Goal: Use online tool/utility

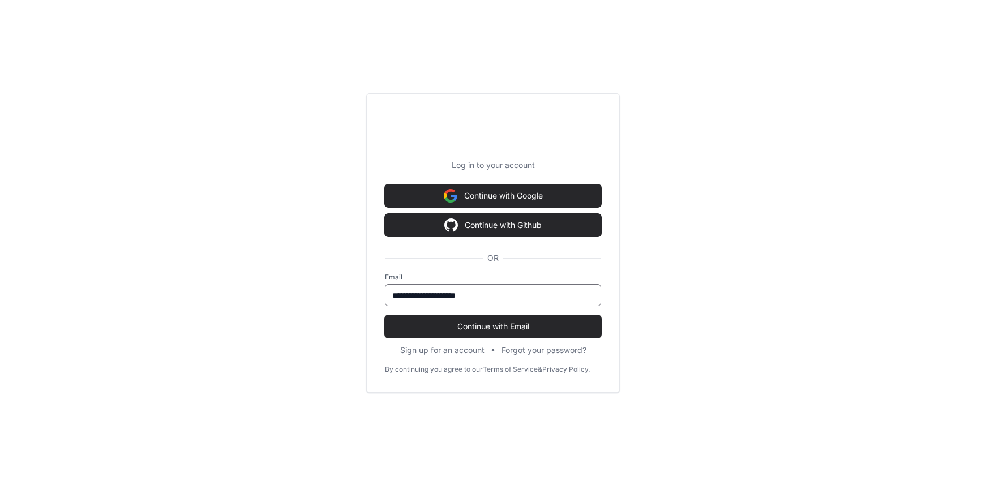
scroll to position [33998, 0]
type input "**********"
click at [385, 315] on button "Continue with Email" at bounding box center [493, 326] width 216 height 23
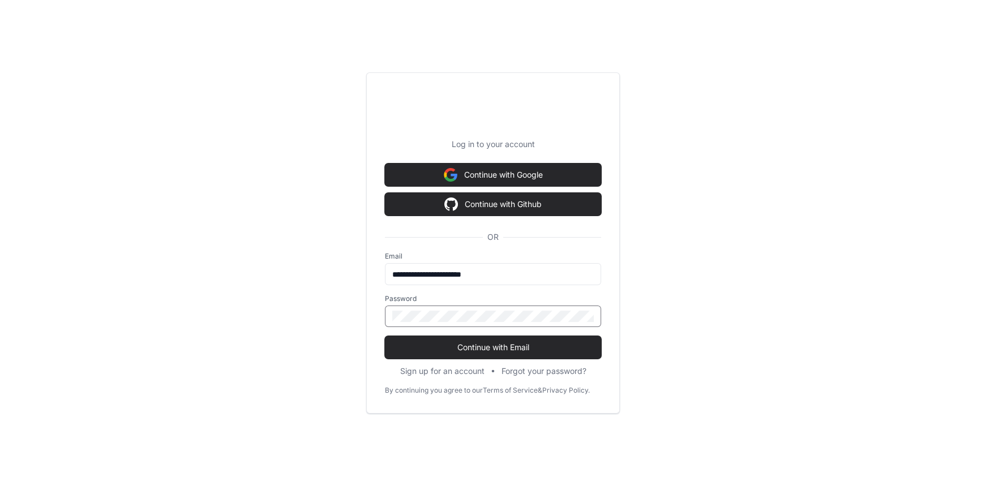
click at [385, 336] on button "Continue with Email" at bounding box center [493, 347] width 216 height 23
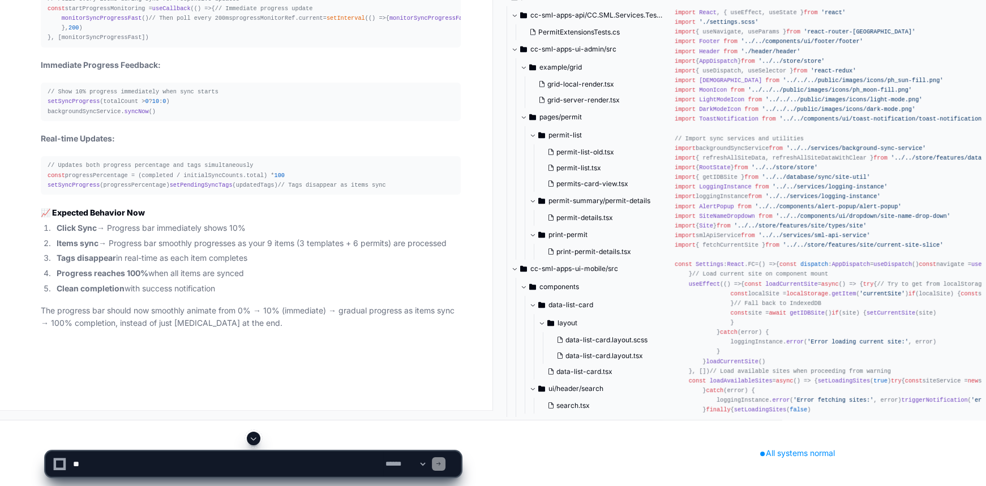
scroll to position [34056, 0]
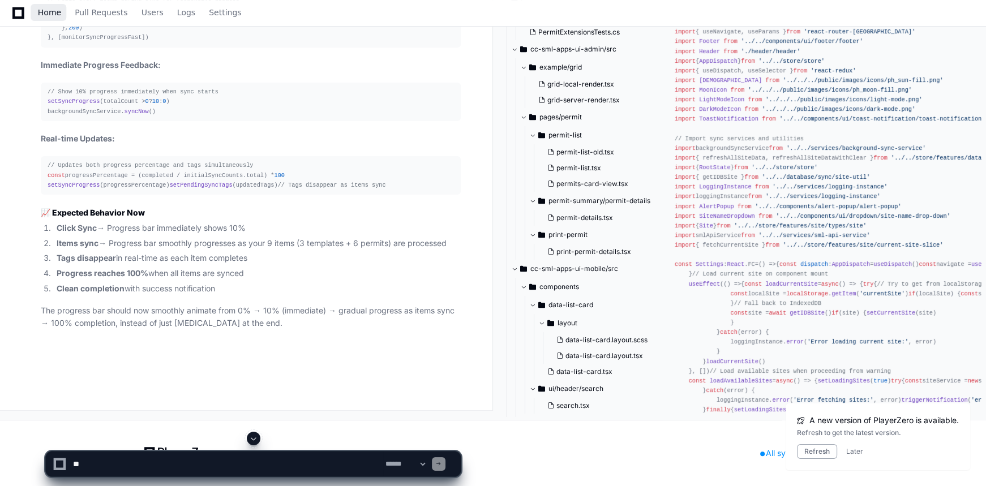
click at [48, 11] on span "Home" at bounding box center [49, 12] width 23 height 7
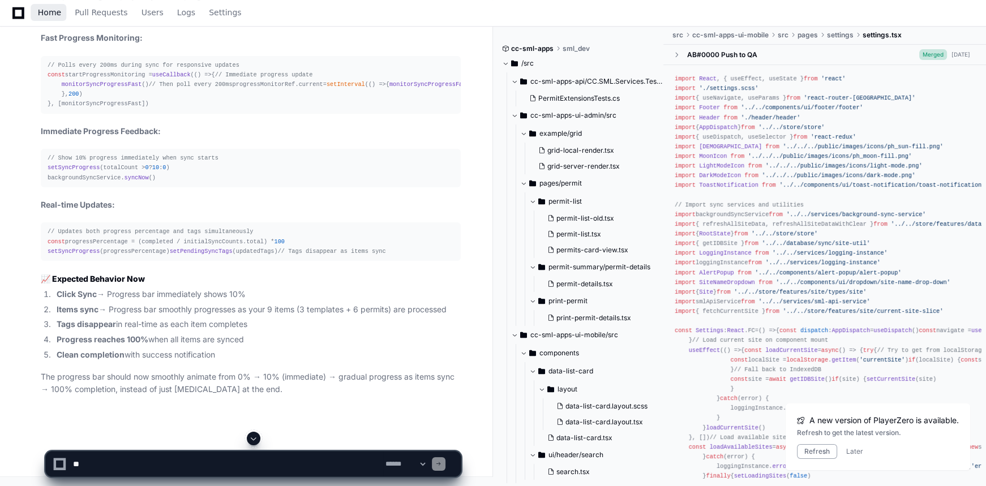
click at [45, 10] on span "Home" at bounding box center [49, 12] width 23 height 7
click at [41, 10] on span "Home" at bounding box center [49, 12] width 23 height 7
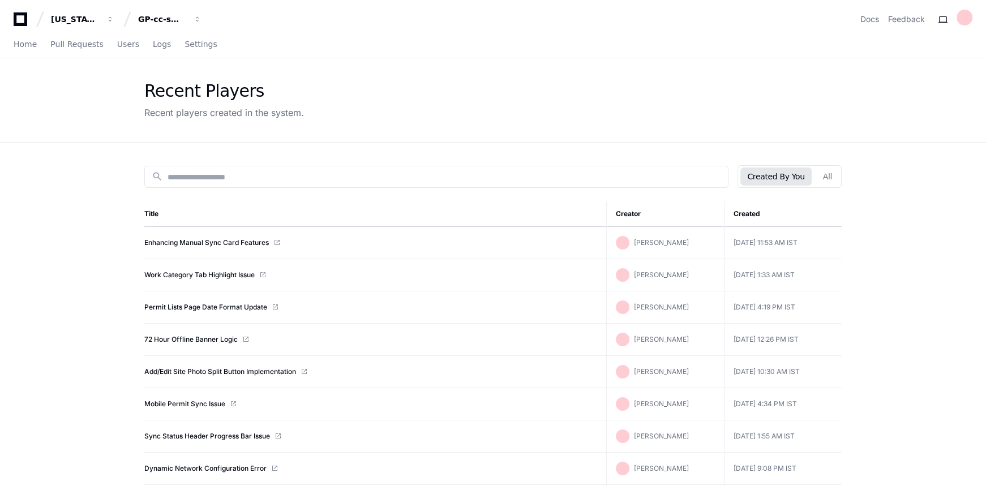
drag, startPoint x: 344, startPoint y: 111, endPoint x: 334, endPoint y: 111, distance: 10.2
click at [344, 111] on div "Recent Players Recent players created in the system." at bounding box center [492, 100] width 697 height 38
click at [17, 41] on span "Home" at bounding box center [25, 44] width 23 height 7
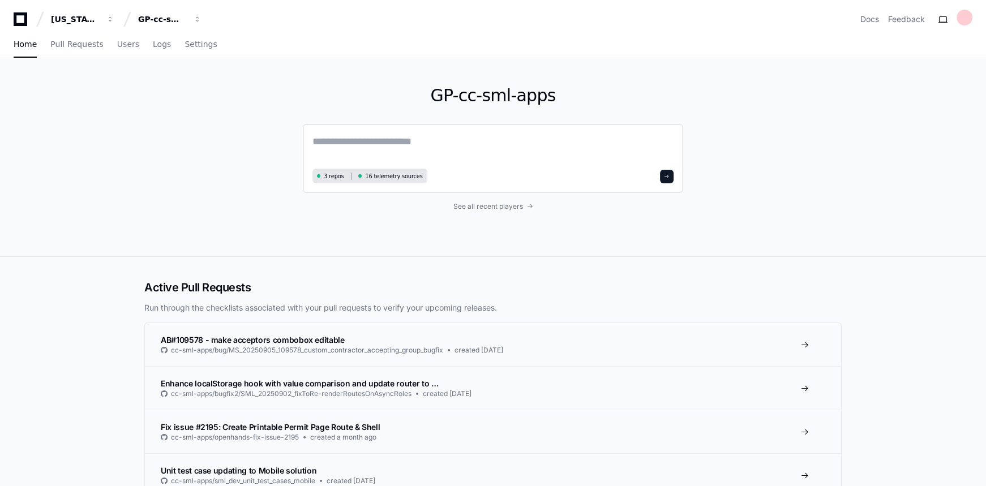
click at [458, 149] on textarea at bounding box center [492, 150] width 361 height 32
paste textarea "**********"
type textarea "**********"
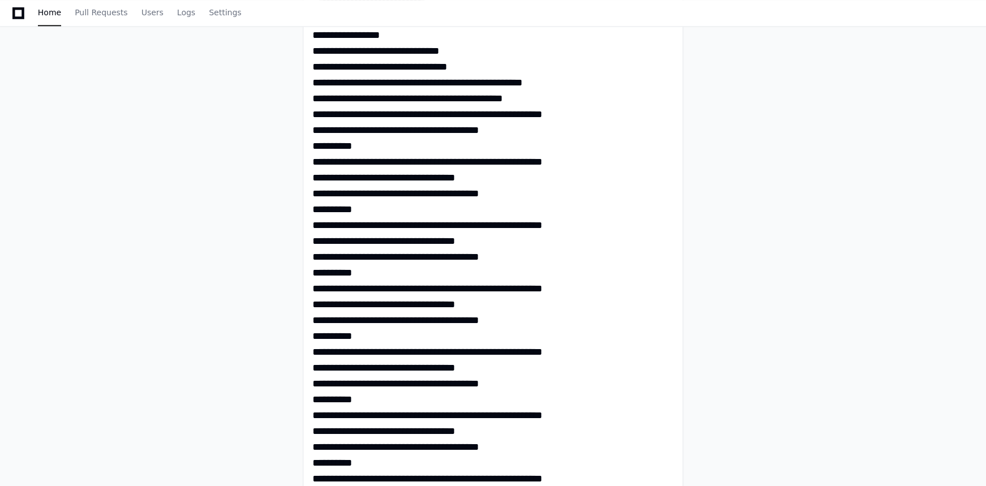
scroll to position [128, 0]
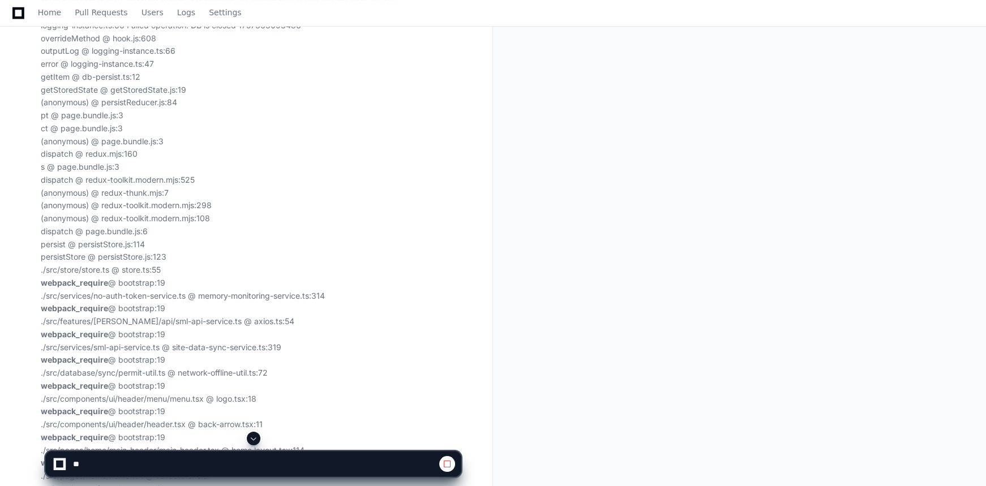
scroll to position [720, 0]
